Goal: Information Seeking & Learning: Learn about a topic

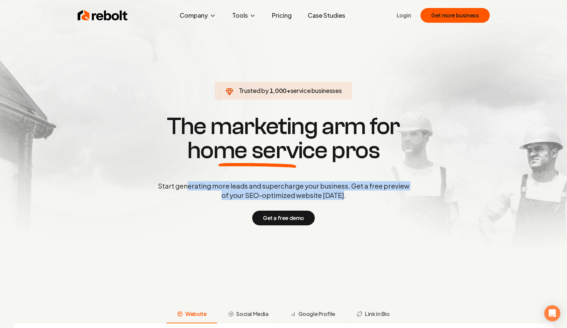
drag, startPoint x: 190, startPoint y: 188, endPoint x: 345, endPoint y: 198, distance: 156.1
click at [345, 198] on p "Start generating more leads and supercharge your business. Get a free preview o…" at bounding box center [283, 190] width 254 height 19
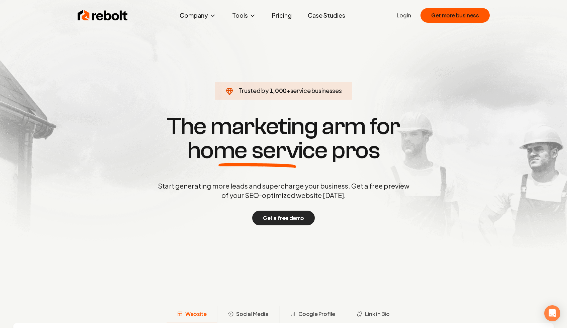
click at [283, 218] on button "Get a free demo" at bounding box center [283, 218] width 63 height 15
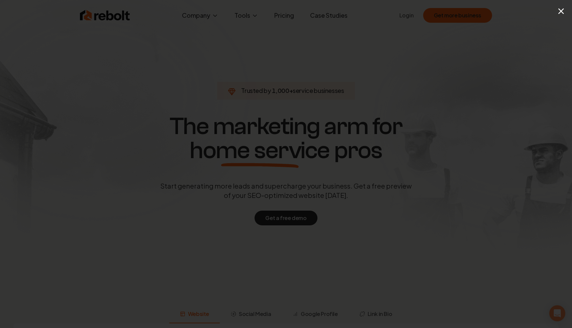
click at [558, 11] on div "×" at bounding box center [286, 164] width 572 height 328
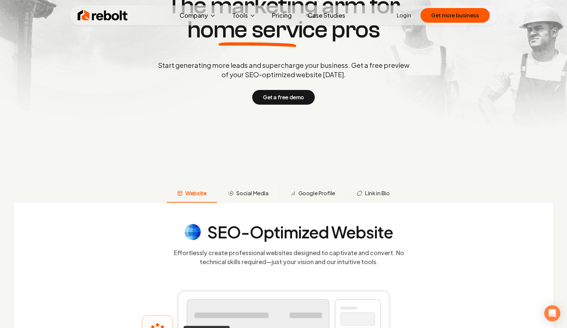
scroll to position [255, 0]
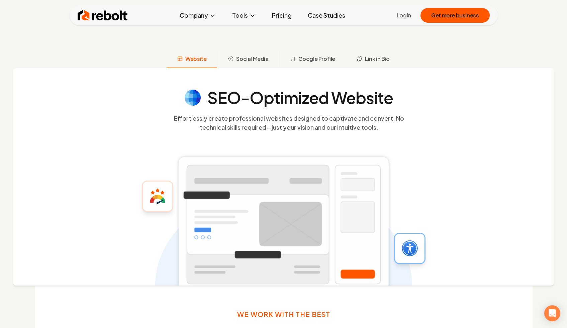
click at [251, 54] on button "Social Media" at bounding box center [248, 59] width 62 height 17
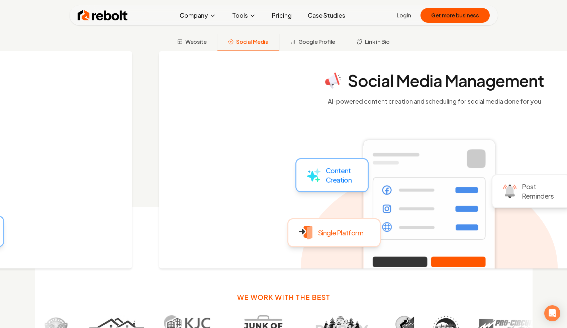
scroll to position [273, 0]
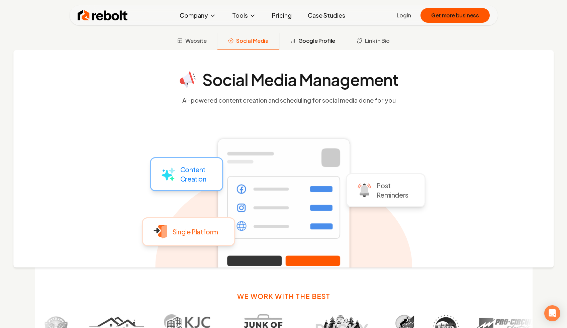
click at [303, 43] on span "Google Profile" at bounding box center [316, 41] width 37 height 8
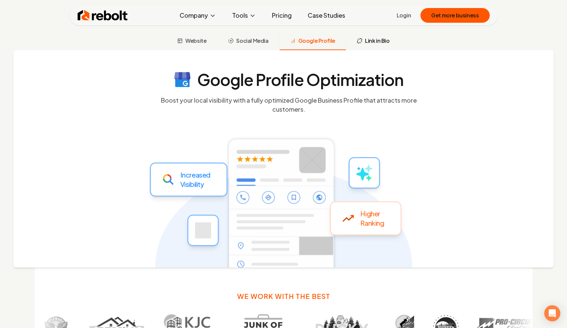
click at [372, 48] on button "Link in Bio" at bounding box center [373, 41] width 54 height 17
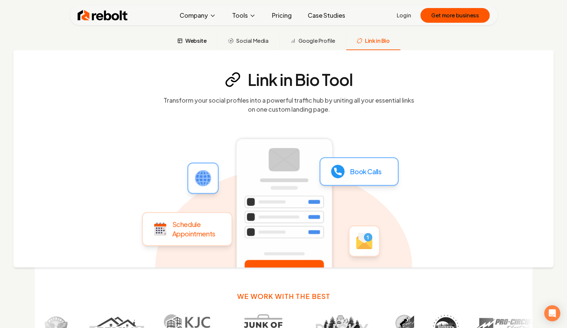
click at [202, 47] on button "Website" at bounding box center [191, 41] width 50 height 17
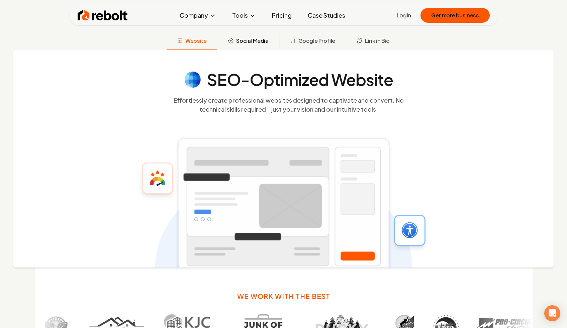
click at [250, 45] on button "Social Media" at bounding box center [248, 41] width 62 height 17
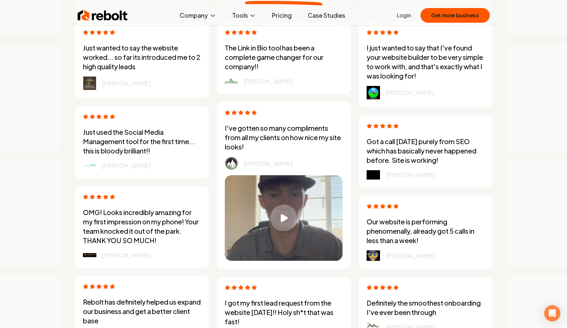
scroll to position [1864, 0]
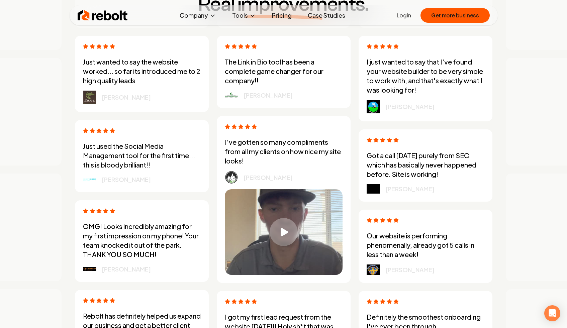
click at [285, 243] on div "Play video" at bounding box center [283, 232] width 28 height 28
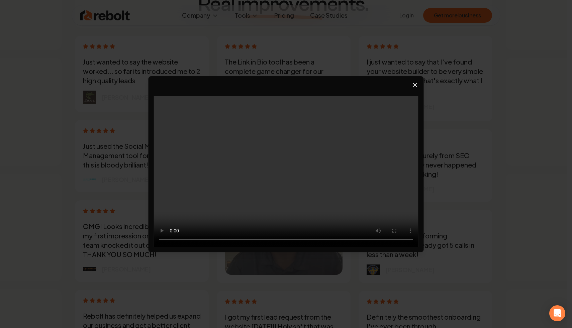
click at [413, 85] on icon "Close video player" at bounding box center [415, 85] width 7 height 7
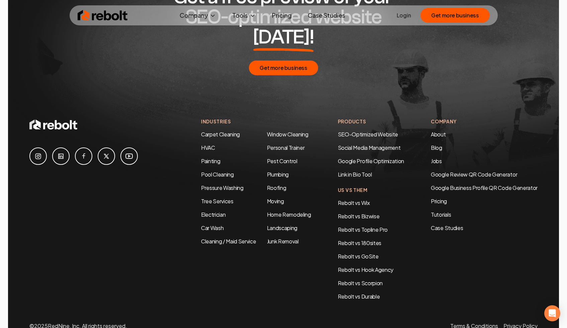
scroll to position [3226, 0]
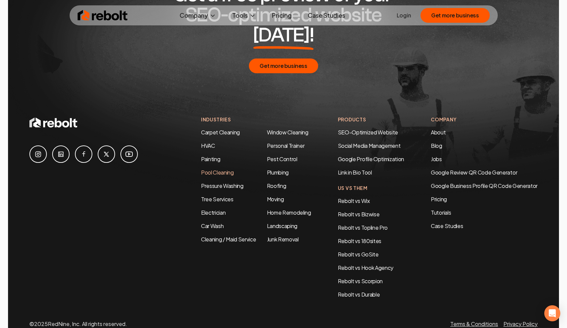
click at [202, 169] on link "Pool Cleaning" at bounding box center [217, 172] width 33 height 7
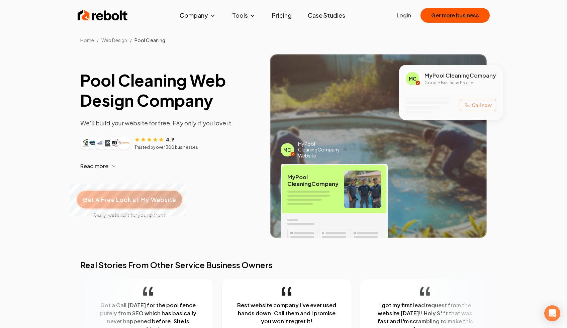
click at [139, 195] on div "Get A Free Look at My Website" at bounding box center [129, 200] width 105 height 18
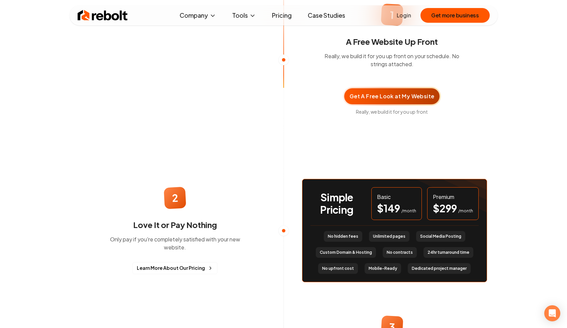
scroll to position [333, 0]
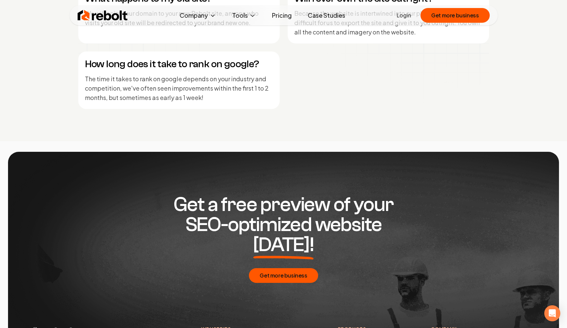
scroll to position [3235, 0]
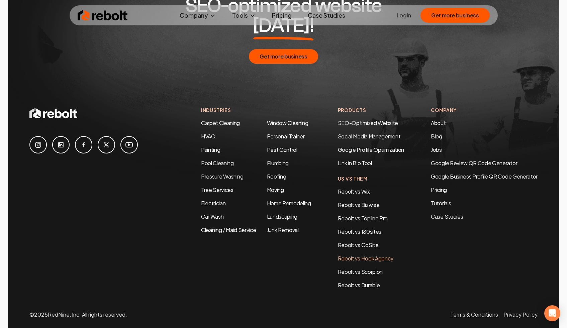
click at [376, 255] on link "Rebolt vs Hook Agency" at bounding box center [365, 258] width 55 height 7
click at [440, 146] on link "Jobs" at bounding box center [436, 149] width 11 height 7
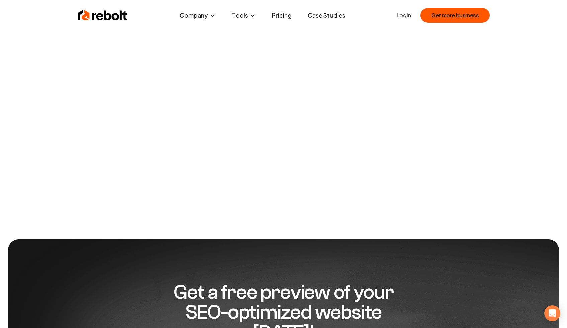
click at [99, 14] on img at bounding box center [103, 15] width 50 height 13
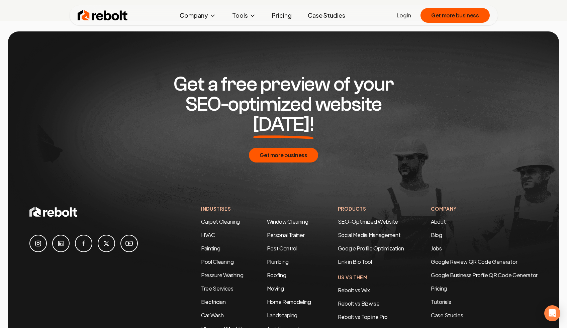
scroll to position [3235, 0]
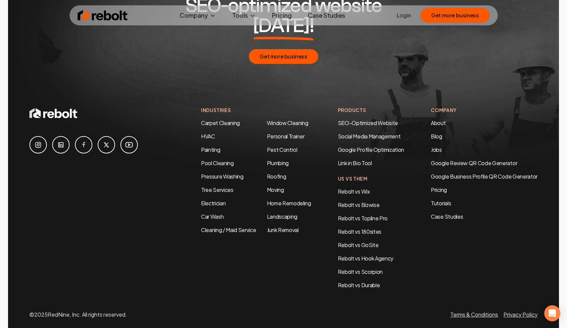
click at [43, 136] on link at bounding box center [37, 144] width 17 height 17
